Goal: Task Accomplishment & Management: Complete application form

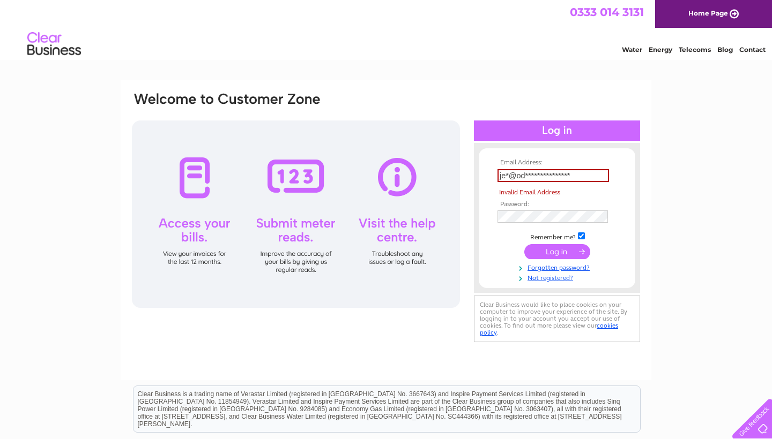
click at [562, 247] on input "submit" at bounding box center [557, 251] width 66 height 15
click at [573, 251] on input "submit" at bounding box center [557, 251] width 66 height 15
click at [577, 177] on input "**********" at bounding box center [552, 175] width 111 height 13
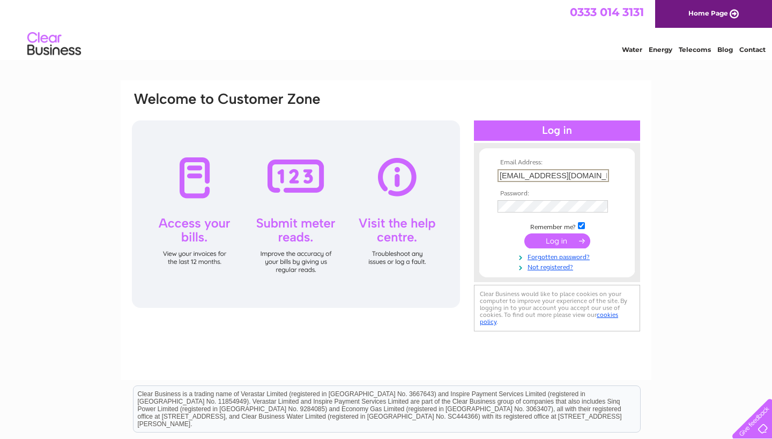
type input "[EMAIL_ADDRESS][DOMAIN_NAME]"
click at [578, 241] on input "submit" at bounding box center [557, 241] width 66 height 15
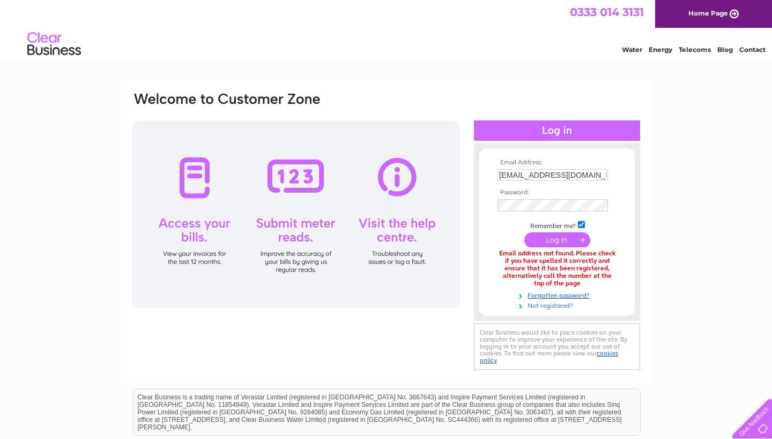
click at [557, 304] on link "Not registered?" at bounding box center [558, 305] width 122 height 10
click at [567, 293] on link "Forgotten password?" at bounding box center [558, 295] width 122 height 10
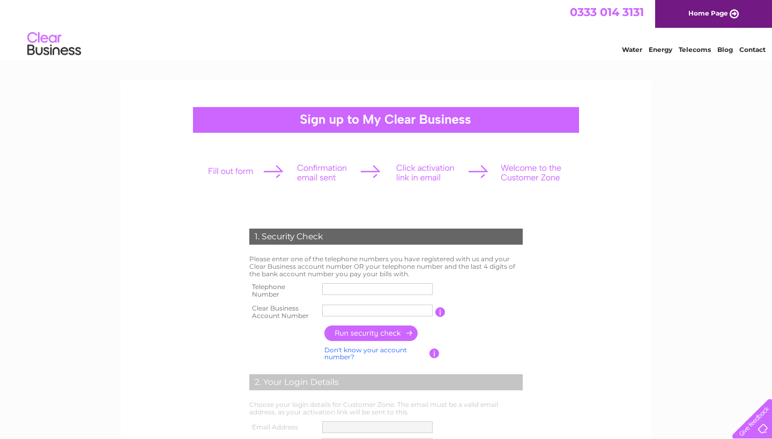
click at [367, 280] on td at bounding box center [377, 290] width 116 height 21
type input "07900844915"
drag, startPoint x: 332, startPoint y: 311, endPoint x: 305, endPoint y: 311, distance: 26.3
click at [305, 311] on tr "Clear Business Account Number cb1147096 You will find your account number on th…" at bounding box center [386, 312] width 279 height 21
type input "CB1147096"
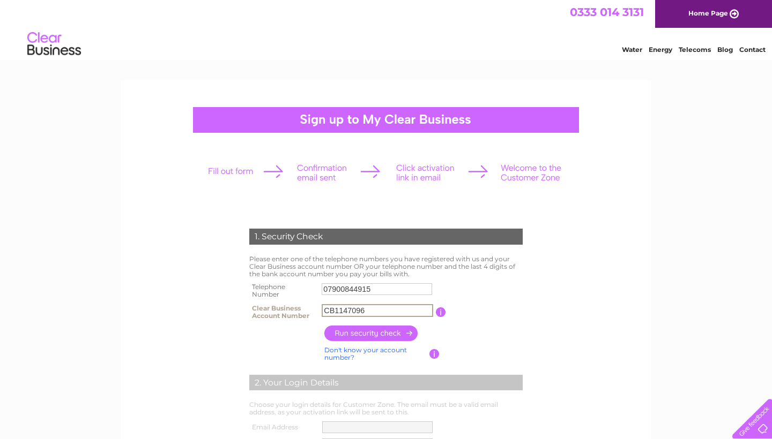
click at [377, 335] on input "button" at bounding box center [371, 334] width 94 height 16
type input "**********"
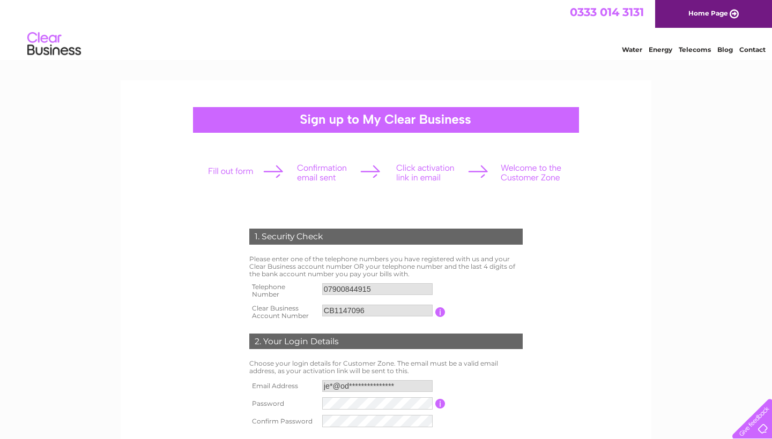
click at [632, 394] on form "1. Security Check Please enter one of the telephone numbers you have registered…" at bounding box center [386, 387] width 510 height 361
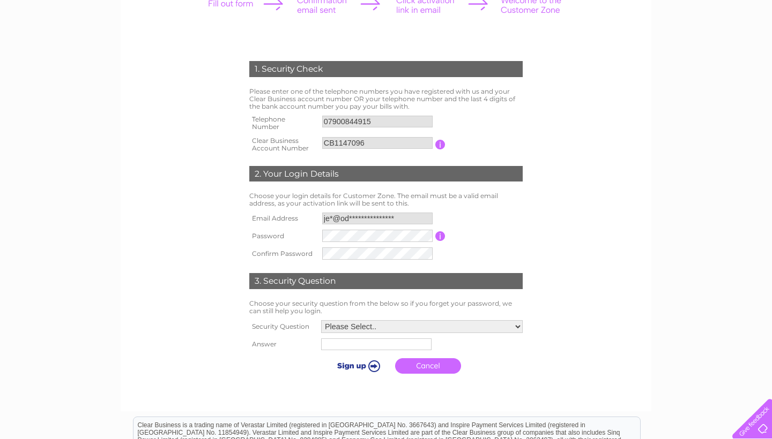
scroll to position [169, 0]
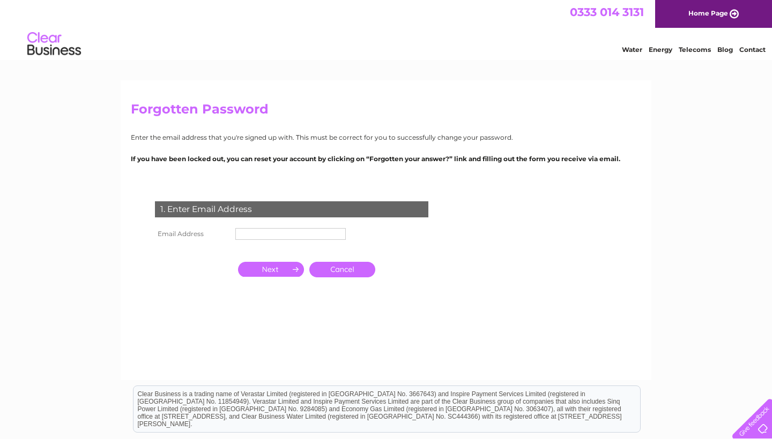
click at [261, 232] on input "text" at bounding box center [290, 234] width 110 height 12
type input "J"
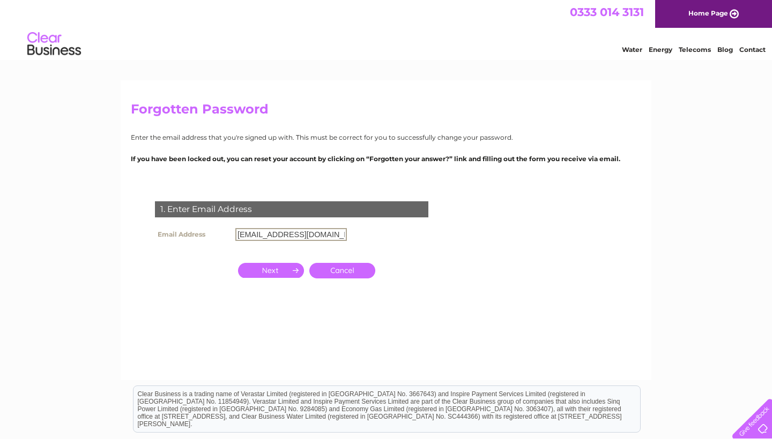
type input "jen@odddogsstore.com"
click at [263, 266] on input "button" at bounding box center [271, 269] width 66 height 15
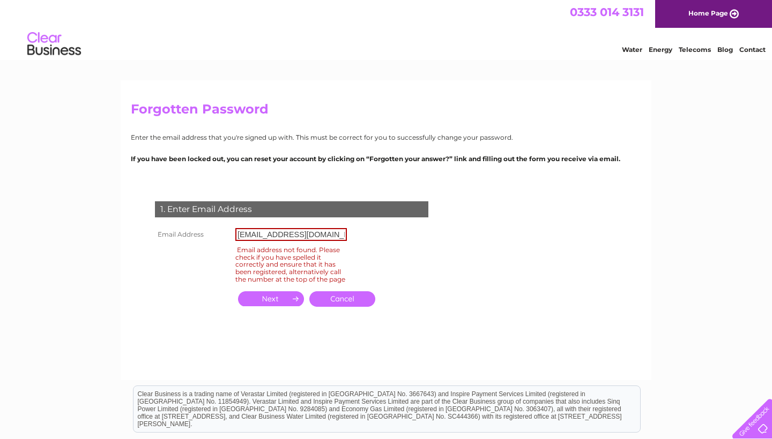
click at [342, 300] on link "Cancel" at bounding box center [342, 300] width 66 height 16
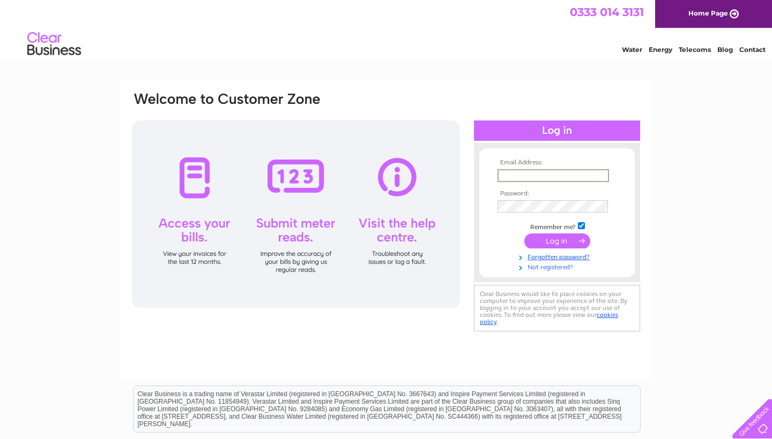
click at [558, 266] on link "Not registered?" at bounding box center [558, 267] width 122 height 10
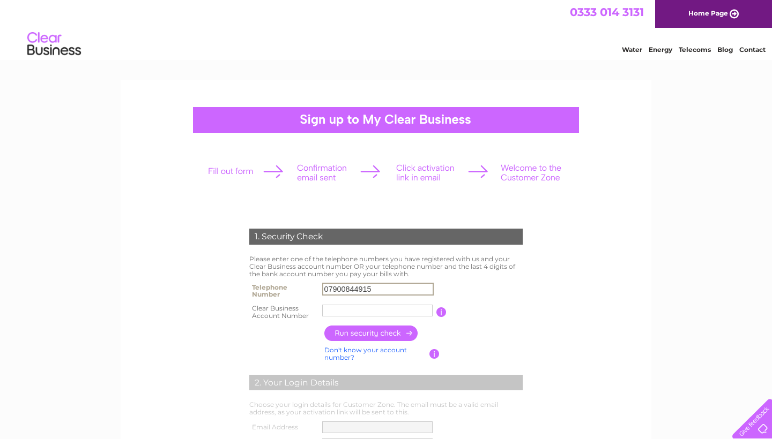
type input "07900844915"
type input "CB1147096"
click at [393, 326] on input "button" at bounding box center [371, 334] width 94 height 16
type input "**********"
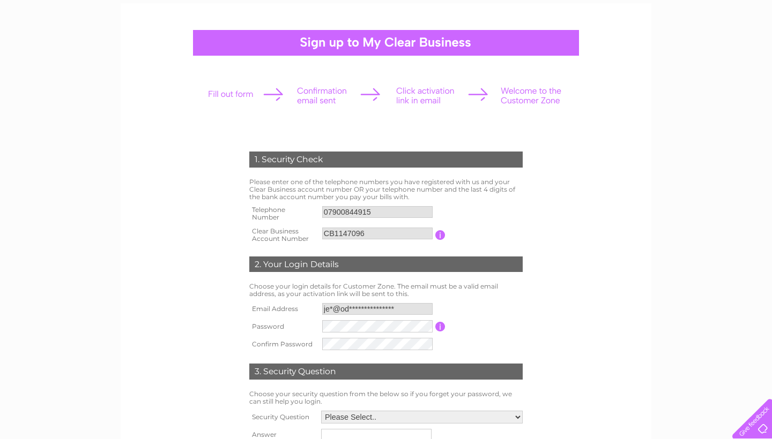
scroll to position [107, 0]
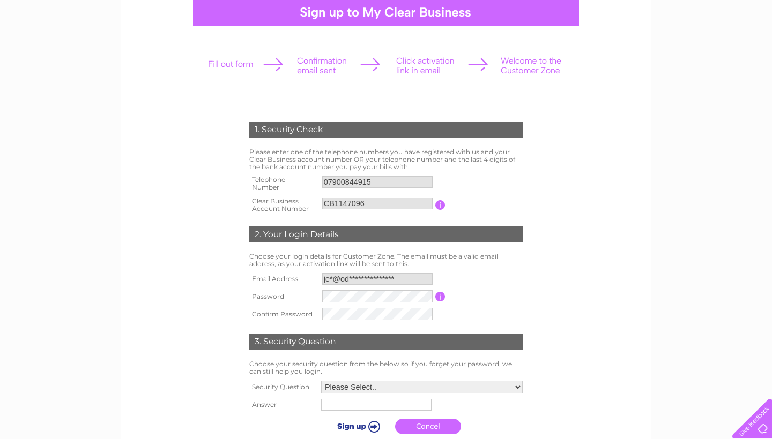
click at [366, 293] on div "1. Security Check Please enter one of the telephone numbers you have registered…" at bounding box center [386, 275] width 323 height 329
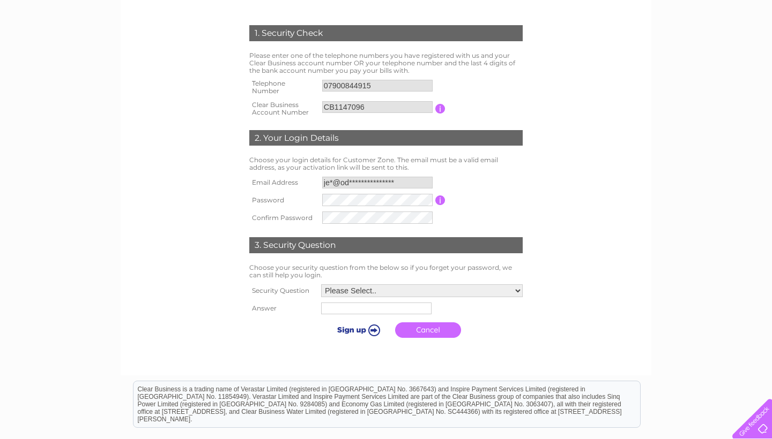
scroll to position [210, 0]
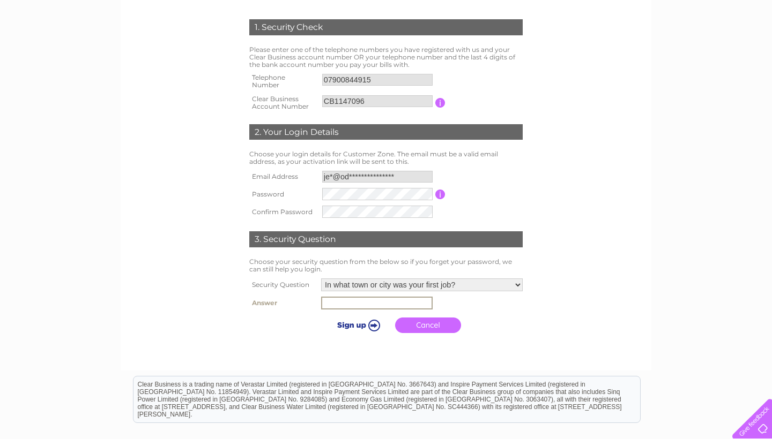
click at [369, 303] on input "text" at bounding box center [376, 303] width 111 height 13
select select "4"
click at [363, 298] on input "text" at bounding box center [375, 304] width 110 height 12
type input "Kingsfield"
click at [347, 322] on input "submit" at bounding box center [357, 324] width 66 height 15
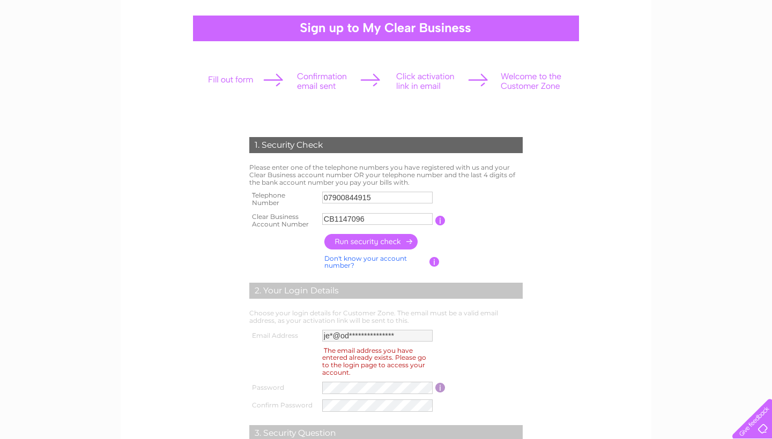
scroll to position [144, 0]
